Goal: Check status: Check status

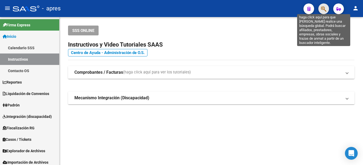
click at [325, 7] on icon "button" at bounding box center [323, 9] width 5 height 6
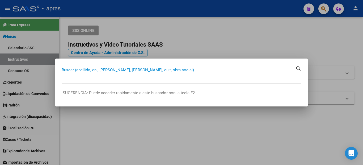
paste input "27-44378856-0"
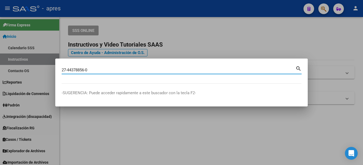
type input "27443788560"
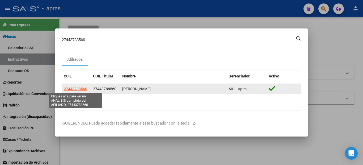
click at [72, 89] on span "27443788560" at bounding box center [75, 89] width 23 height 4
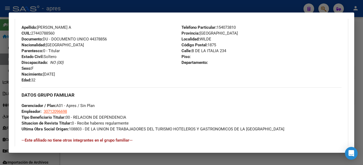
scroll to position [282, 0]
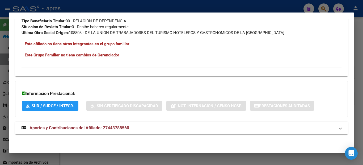
click at [94, 127] on span "Aportes y Contribuciones del Afiliado: 27443788560" at bounding box center [79, 127] width 100 height 5
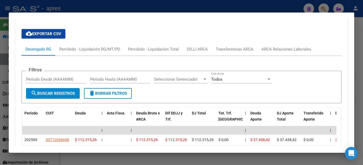
scroll to position [378, 0]
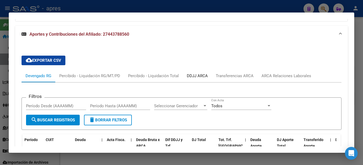
click at [198, 74] on div "DDJJ ARCA" at bounding box center [197, 76] width 21 height 6
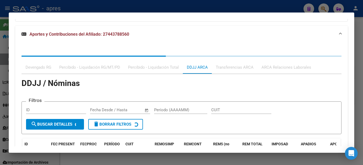
click at [236, 66] on div "Devengado RG Percibido - Liquidación RG/MT/PD Percibido - Liquidación Total DDJ…" at bounding box center [182, 115] width 320 height 119
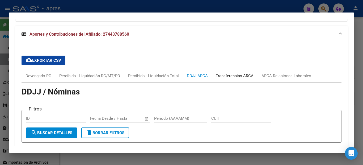
click at [240, 76] on div "Transferencias ARCA" at bounding box center [235, 76] width 38 height 6
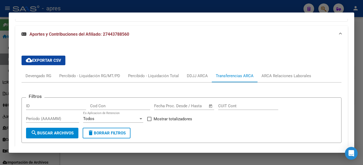
scroll to position [484, 0]
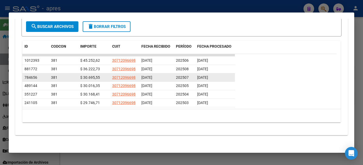
drag, startPoint x: 176, startPoint y: 95, endPoint x: 187, endPoint y: 79, distance: 20.0
click at [191, 97] on div "202504" at bounding box center [184, 94] width 17 height 6
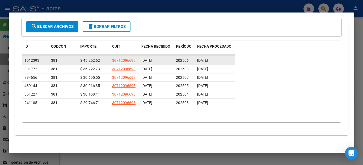
drag, startPoint x: 181, startPoint y: 58, endPoint x: 194, endPoint y: 58, distance: 12.5
click at [194, 58] on datatable-body-cell "202506" at bounding box center [184, 60] width 21 height 8
drag, startPoint x: 205, startPoint y: 59, endPoint x: 209, endPoint y: 59, distance: 4.0
click at [208, 59] on span "[DATE]" at bounding box center [202, 60] width 11 height 4
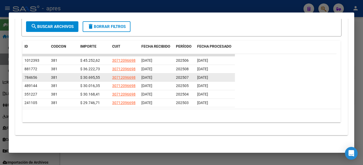
click at [188, 77] on span "202507" at bounding box center [182, 77] width 13 height 4
click at [188, 78] on span "202507" at bounding box center [182, 77] width 13 height 4
drag, startPoint x: 187, startPoint y: 78, endPoint x: 191, endPoint y: 74, distance: 5.3
click at [191, 74] on div "202507" at bounding box center [184, 77] width 17 height 6
drag, startPoint x: 217, startPoint y: 78, endPoint x: 190, endPoint y: 75, distance: 26.5
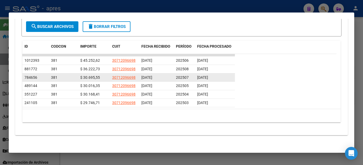
click at [190, 75] on div "784656 381 $ 30.695,55 30712096698 [DATE] 202507 [DATE]" at bounding box center [128, 77] width 213 height 9
click at [208, 79] on span "[DATE]" at bounding box center [202, 77] width 11 height 4
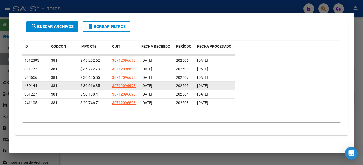
drag, startPoint x: 181, startPoint y: 87, endPoint x: 191, endPoint y: 85, distance: 10.8
click at [191, 85] on div "202505" at bounding box center [184, 86] width 17 height 6
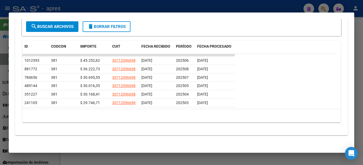
drag, startPoint x: 208, startPoint y: 78, endPoint x: 235, endPoint y: 82, distance: 27.7
click at [235, 82] on datatable-scroller "1012393 381 $ 45.252,62 30712096698 [DATE] 202506 [DATE] 881772 381 $ 36.222,73…" at bounding box center [179, 80] width 314 height 53
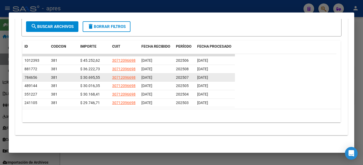
click at [203, 79] on span "[DATE]" at bounding box center [202, 77] width 11 height 4
click at [206, 79] on span "[DATE]" at bounding box center [202, 77] width 11 height 4
